Goal: Check status: Check status

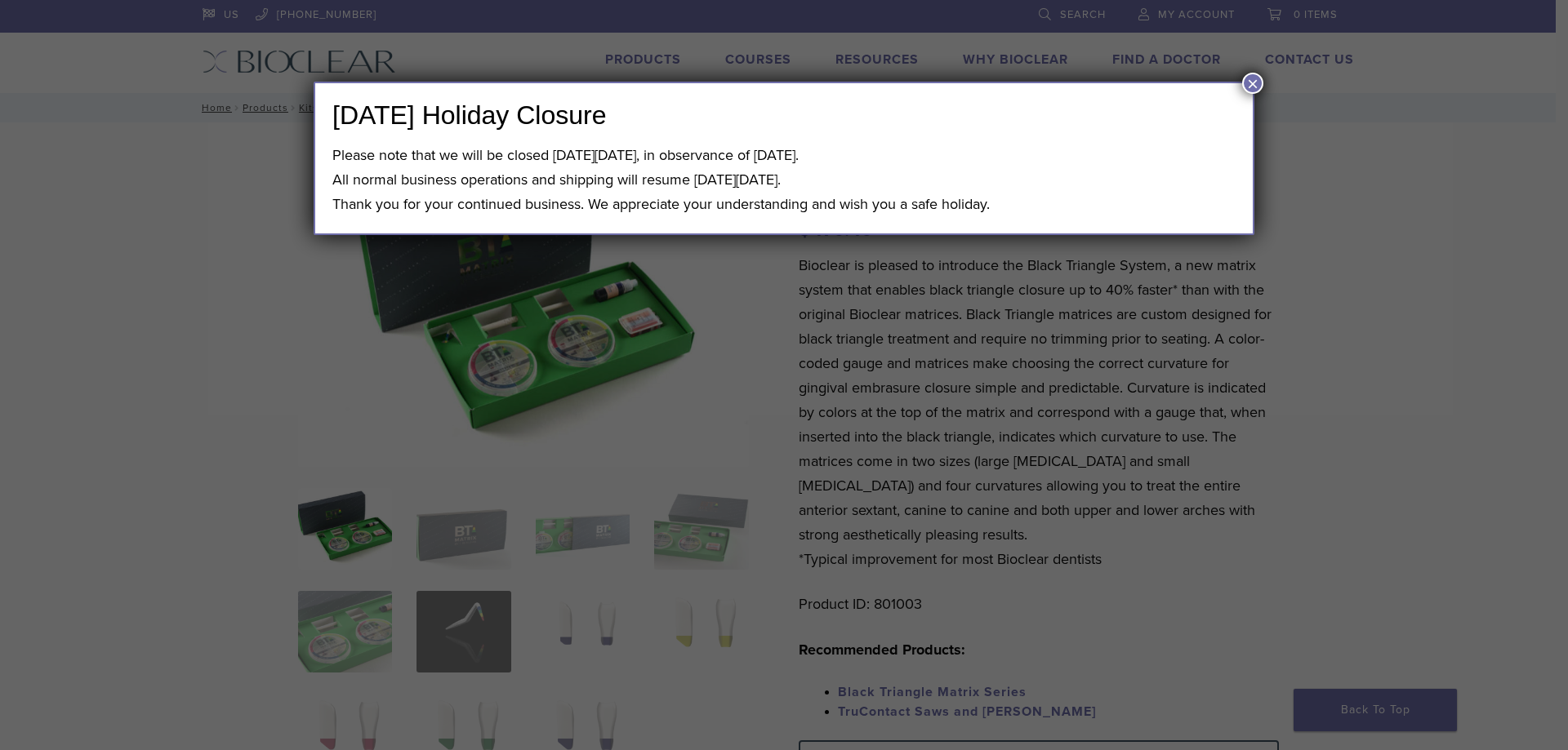
click at [1235, 86] on div "[DATE] Holiday Closure Please note that we will be closed [DATE][DATE], in obse…" at bounding box center [784, 159] width 940 height 154
click at [1252, 85] on button "×" at bounding box center [1252, 84] width 21 height 21
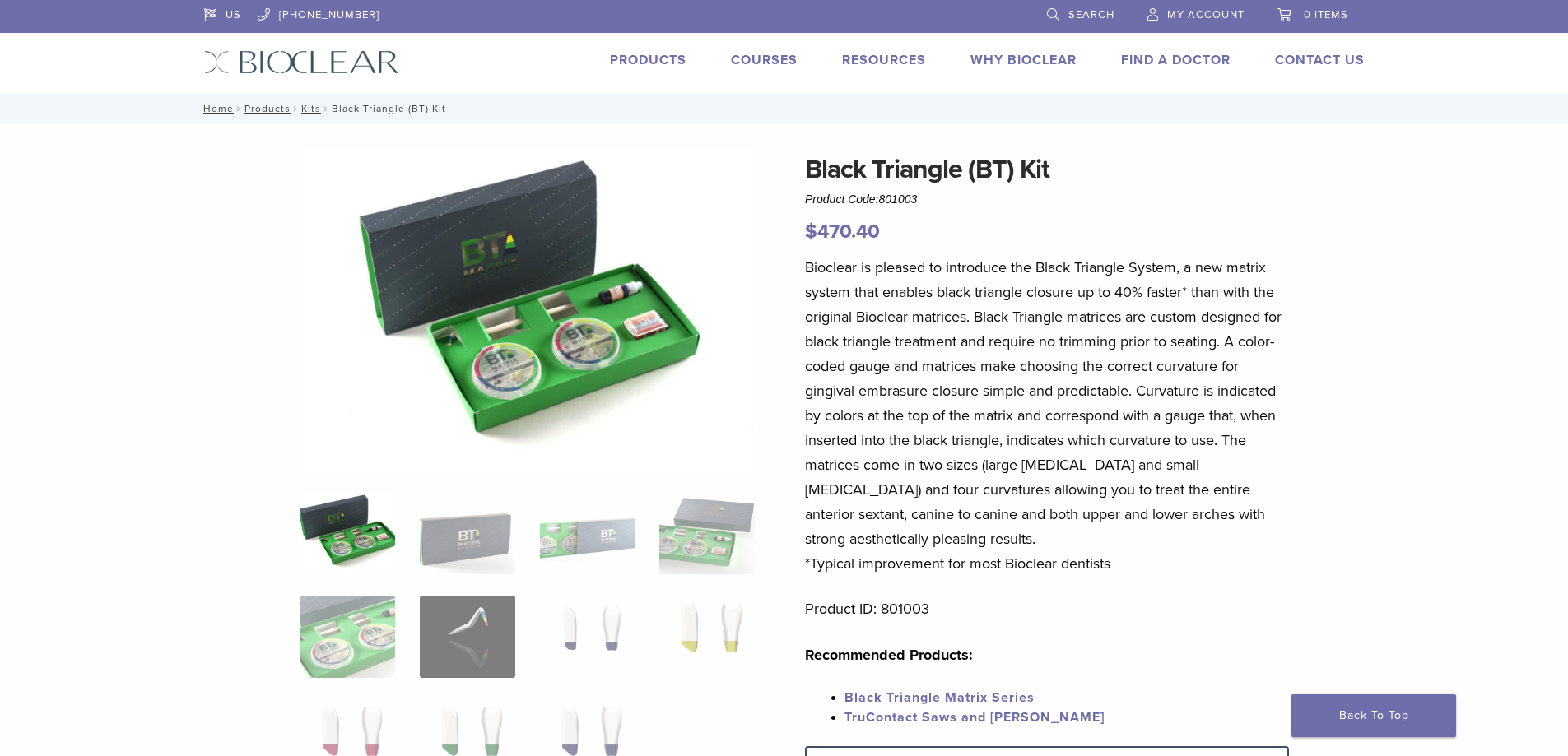
click at [1210, 17] on span "My Account" at bounding box center [1205, 14] width 78 height 13
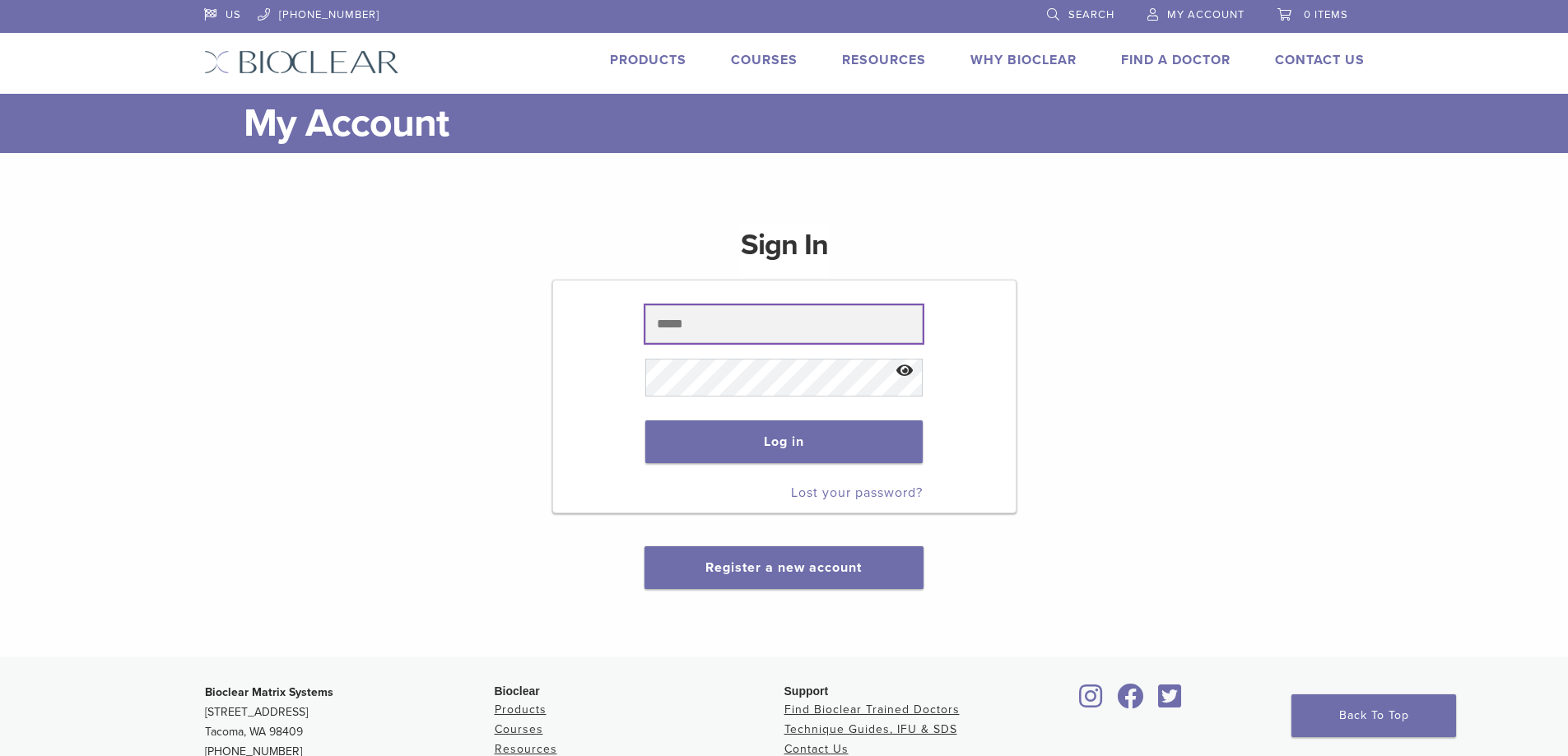
type input "**********"
drag, startPoint x: 0, startPoint y: 0, endPoint x: 776, endPoint y: 455, distance: 899.6
click at [776, 455] on button "Log in" at bounding box center [784, 442] width 277 height 43
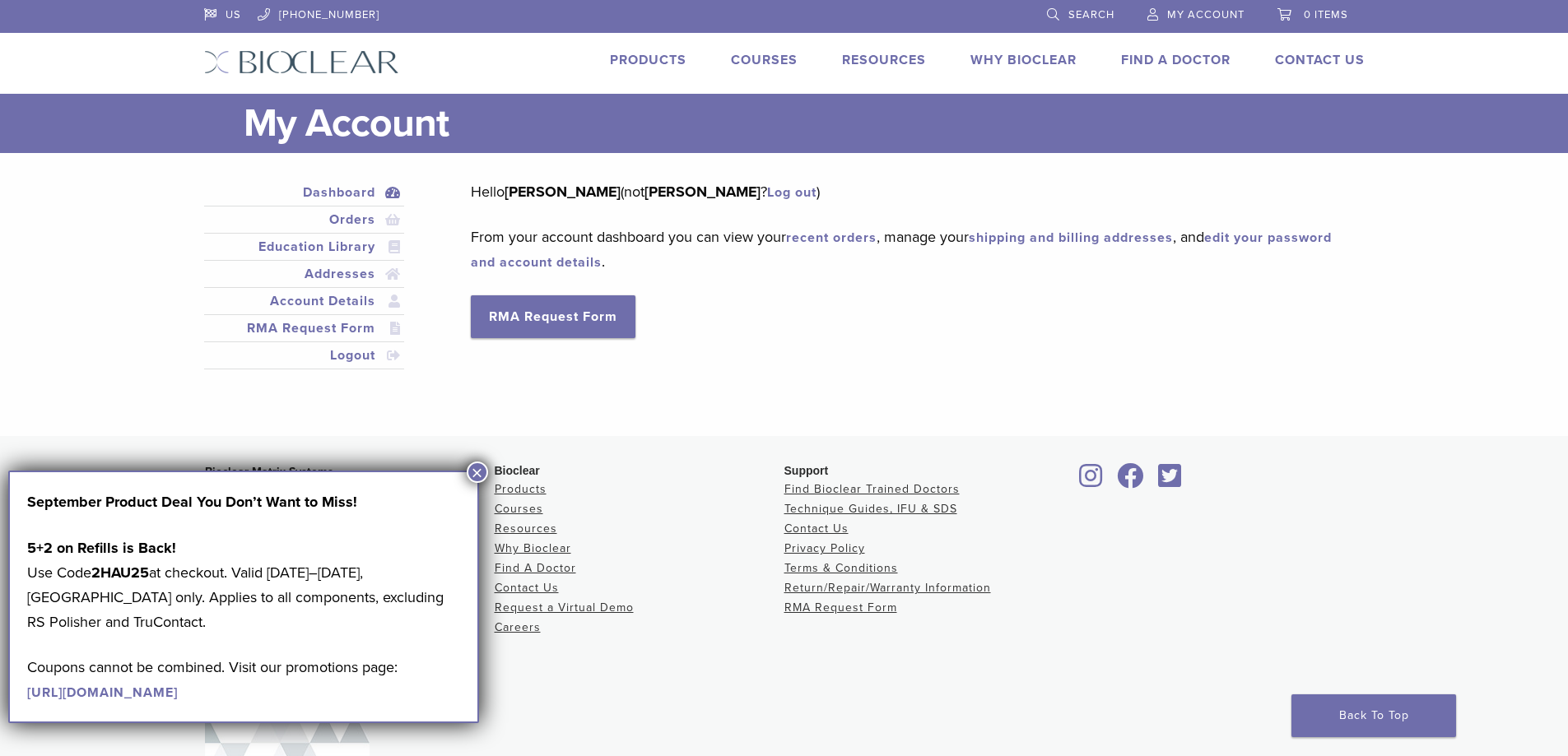
click at [479, 474] on button "×" at bounding box center [477, 472] width 22 height 22
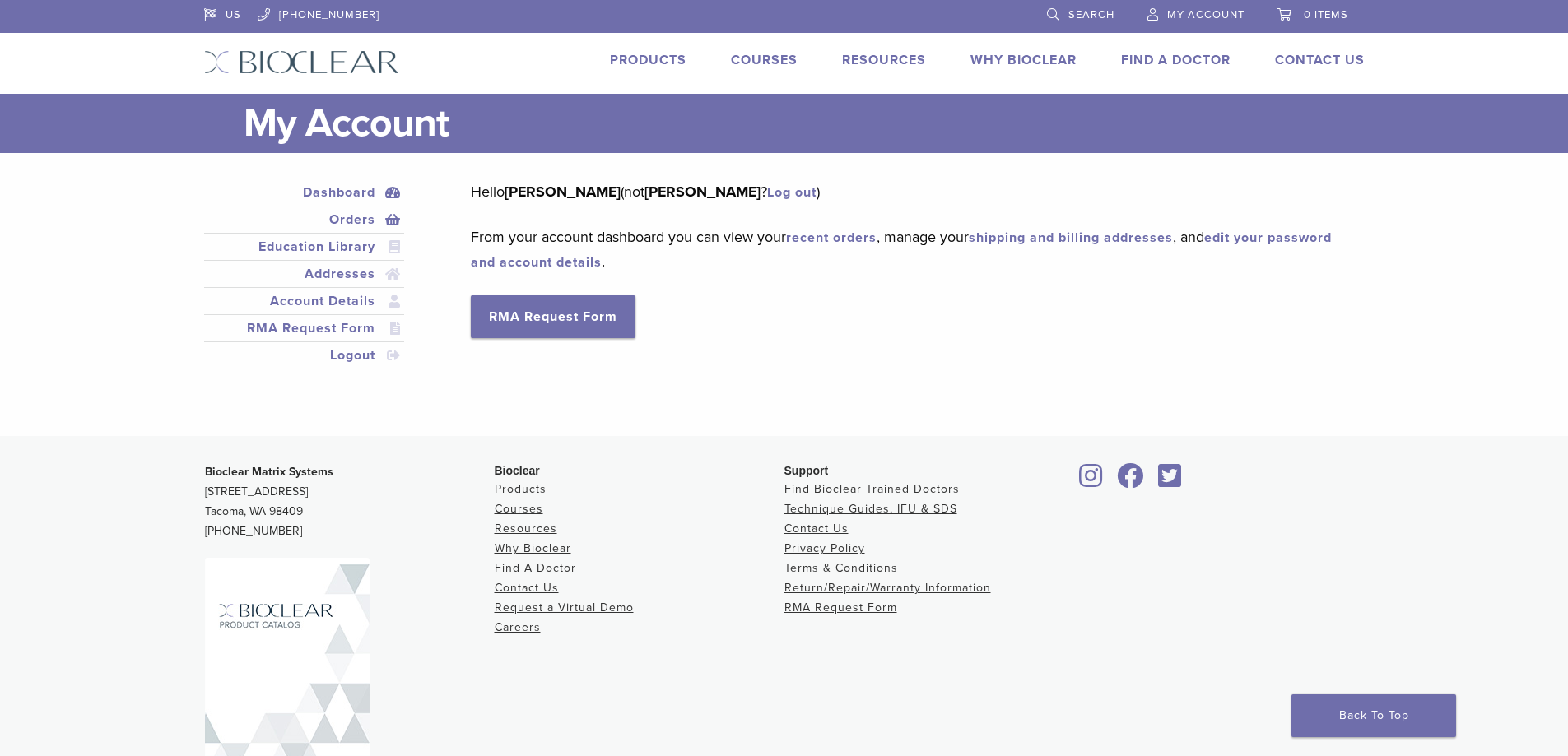
click at [350, 220] on link "Orders" at bounding box center [305, 220] width 195 height 20
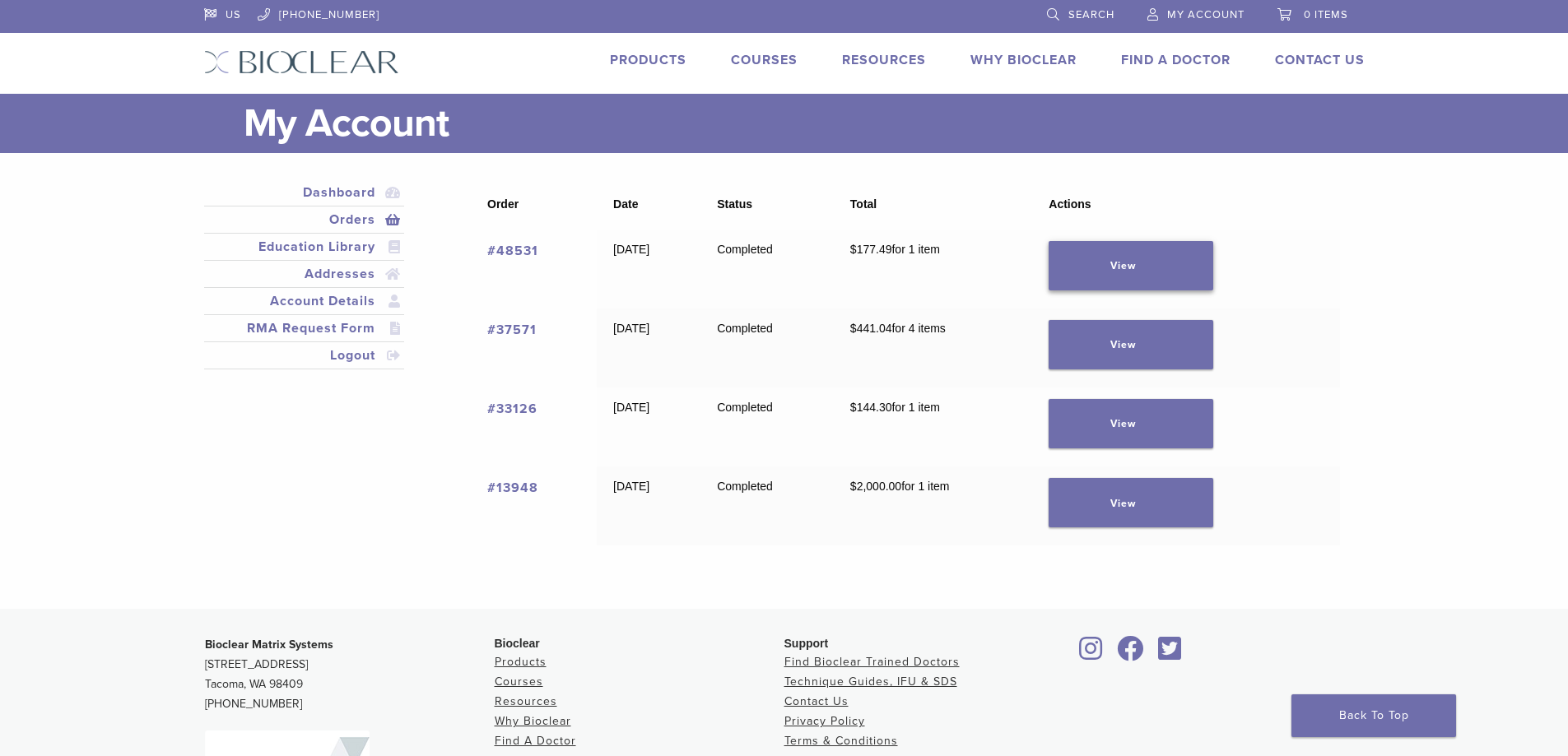
click at [1125, 254] on link "View" at bounding box center [1131, 266] width 165 height 49
click at [1157, 262] on link "View" at bounding box center [1131, 266] width 165 height 49
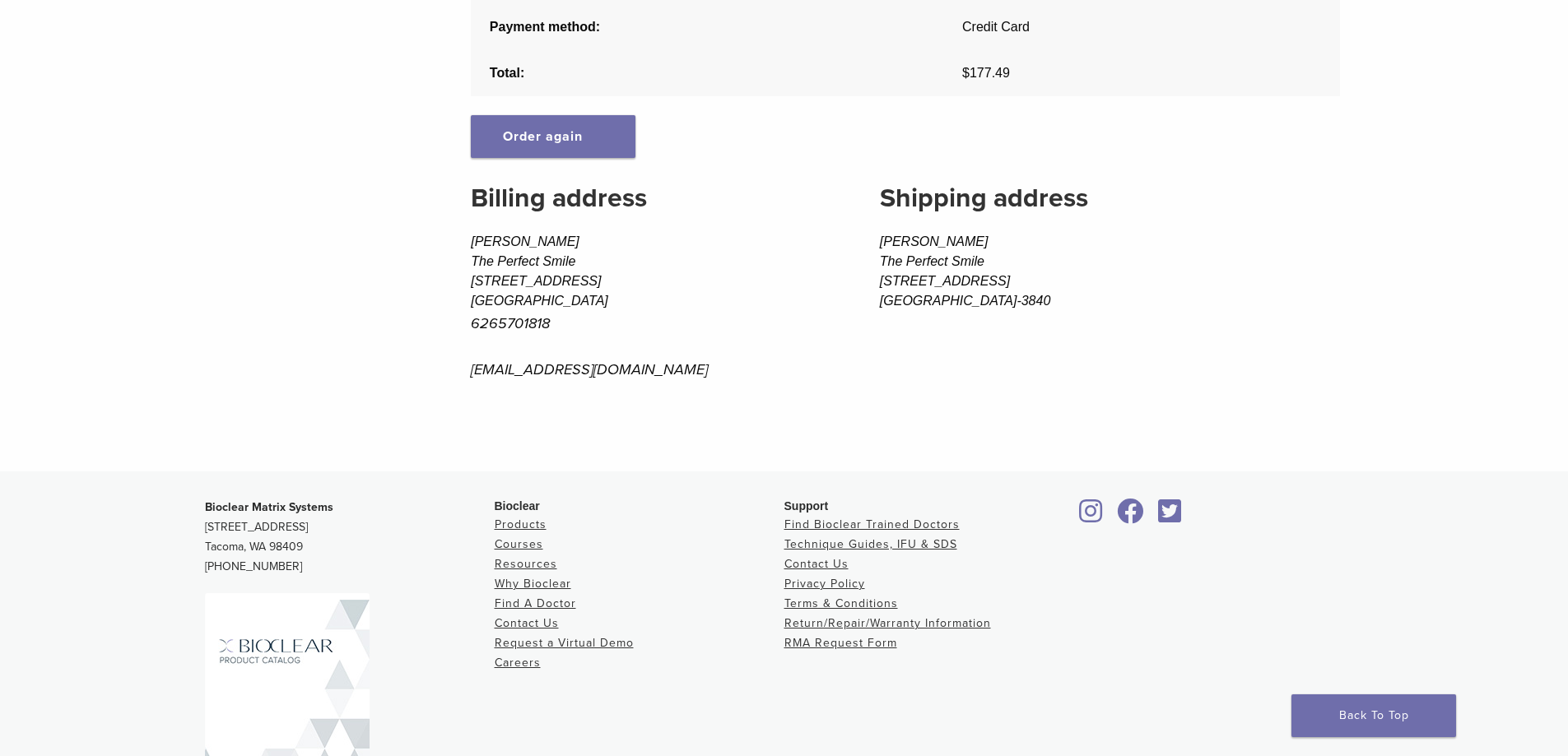
scroll to position [542, 0]
